Goal: Information Seeking & Learning: Learn about a topic

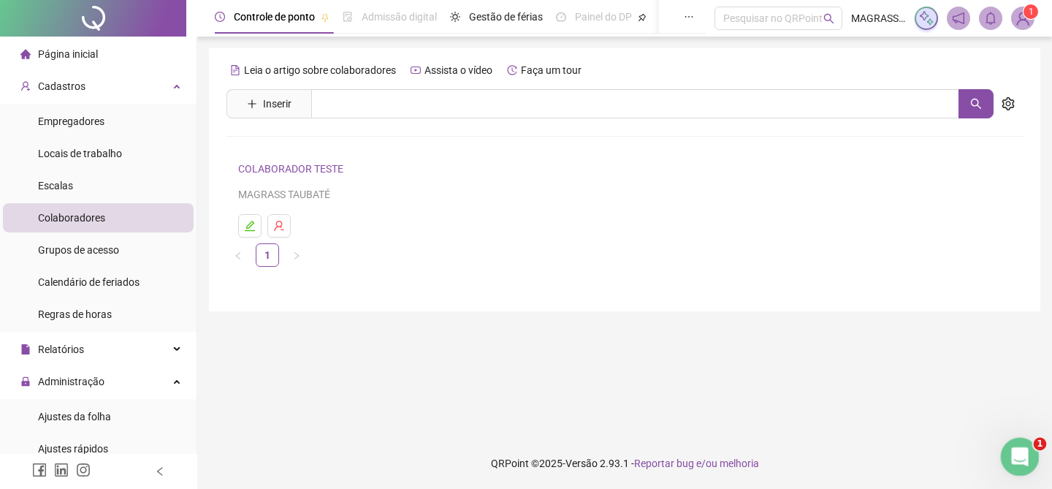
click at [1033, 457] on div "Abertura do Messenger da Intercom" at bounding box center [1017, 454] width 48 height 48
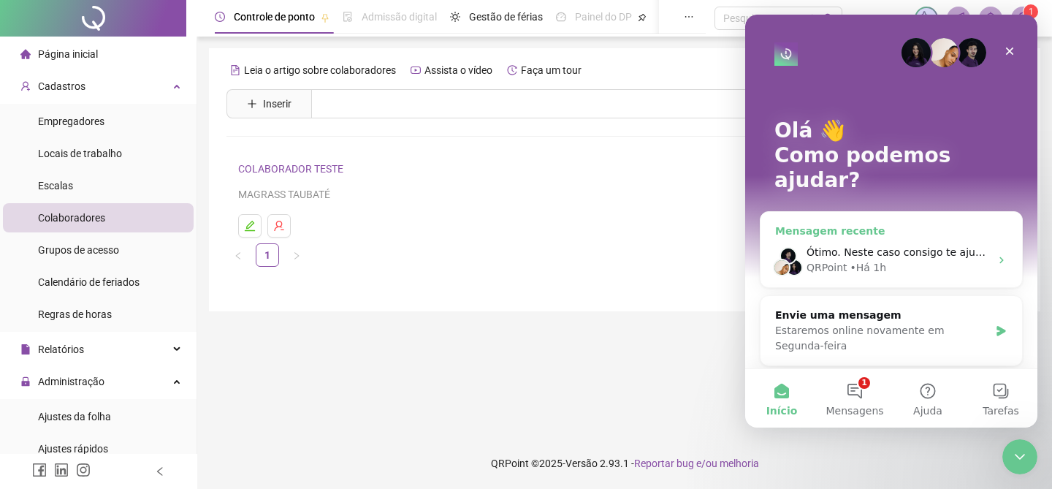
click at [877, 260] on div "• Há 1h" at bounding box center [868, 267] width 37 height 15
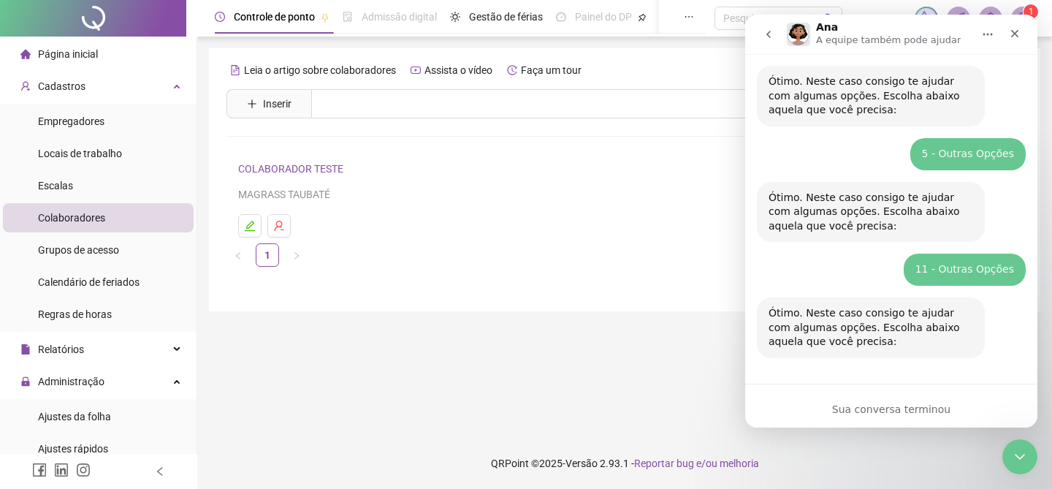
scroll to position [123, 0]
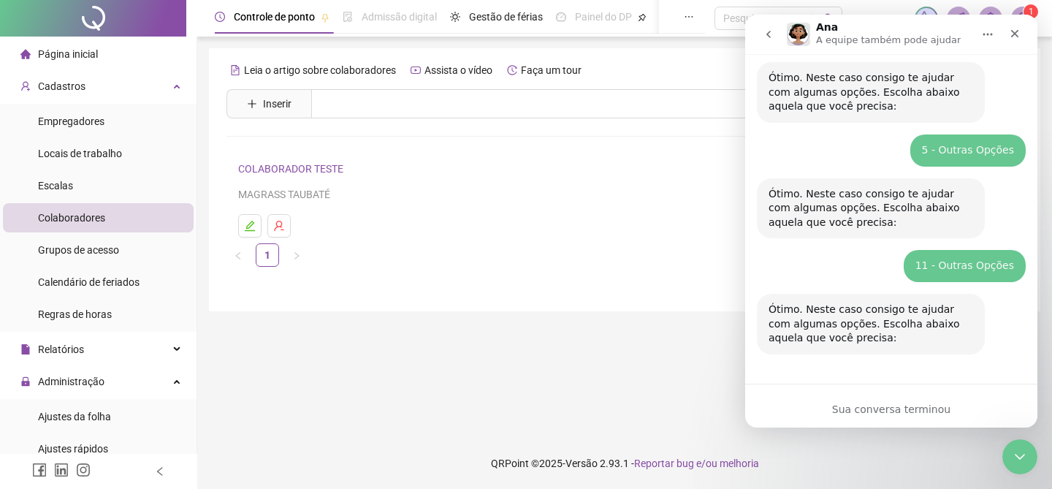
click at [640, 405] on main "[PERSON_NAME] o artigo sobre colaboradores Assista o vídeo Faça um tour Inserir…" at bounding box center [624, 237] width 831 height 378
click at [1019, 37] on icon "Fechar" at bounding box center [1014, 34] width 12 height 12
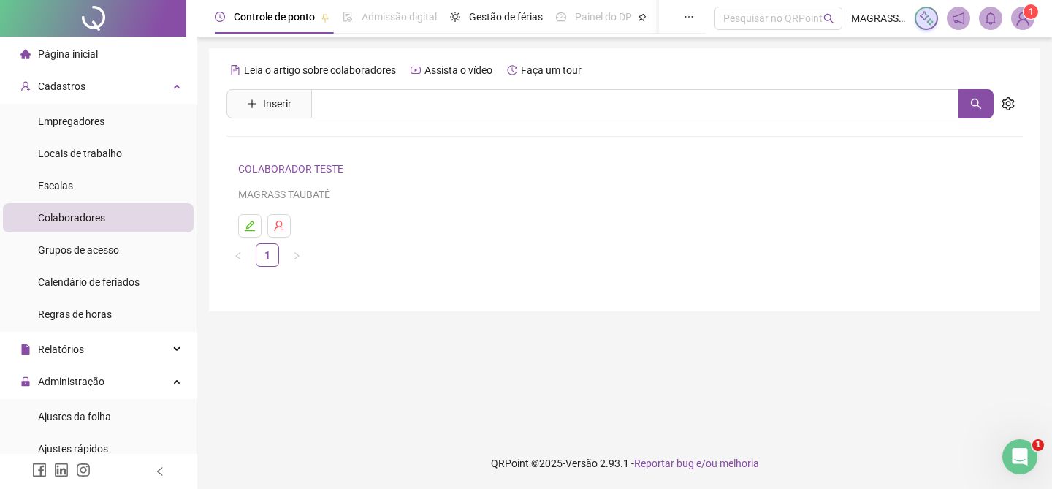
click at [1012, 479] on footer "QRPoint © 2025 - Versão 2.93.1 - Reportar bug e/ou melhoria" at bounding box center [624, 462] width 854 height 51
click at [1012, 462] on div "Abertura do Messenger da Intercom" at bounding box center [1017, 454] width 48 height 48
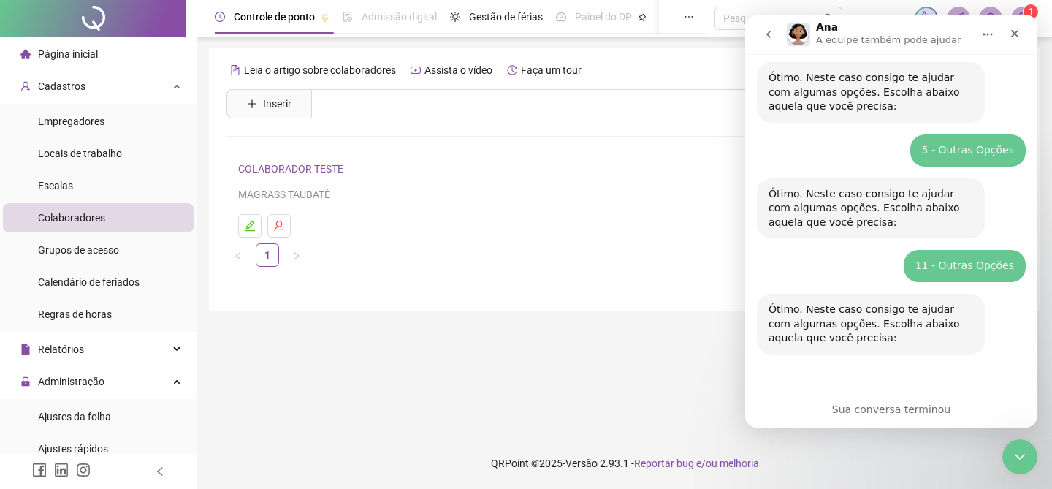
click at [766, 30] on icon "go back" at bounding box center [768, 34] width 12 height 12
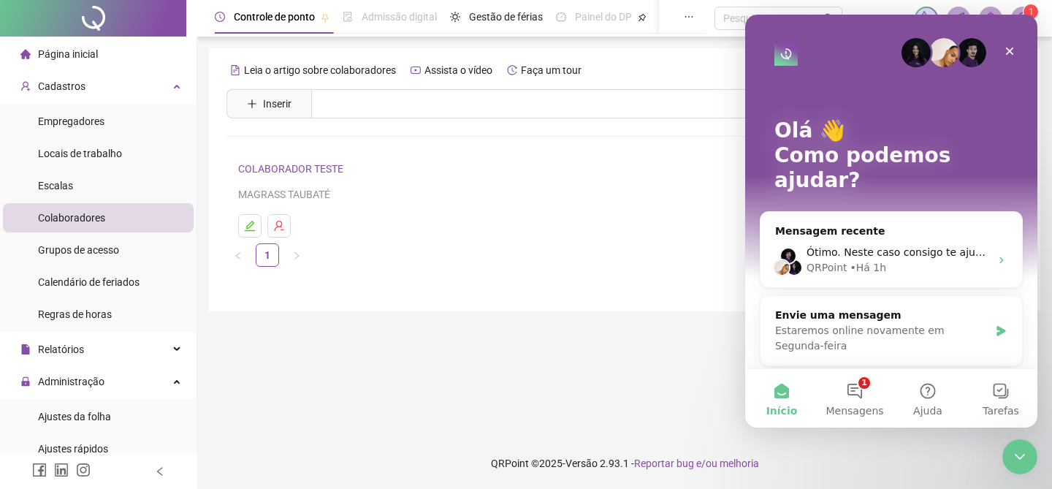
scroll to position [0, 0]
click at [542, 368] on main "[PERSON_NAME] o artigo sobre colaboradores Assista o vídeo Faça um tour Inserir…" at bounding box center [624, 237] width 831 height 378
click at [334, 359] on main "[PERSON_NAME] o artigo sobre colaboradores Assista o vídeo Faça um tour Inserir…" at bounding box center [624, 237] width 831 height 378
